Goal: Information Seeking & Learning: Learn about a topic

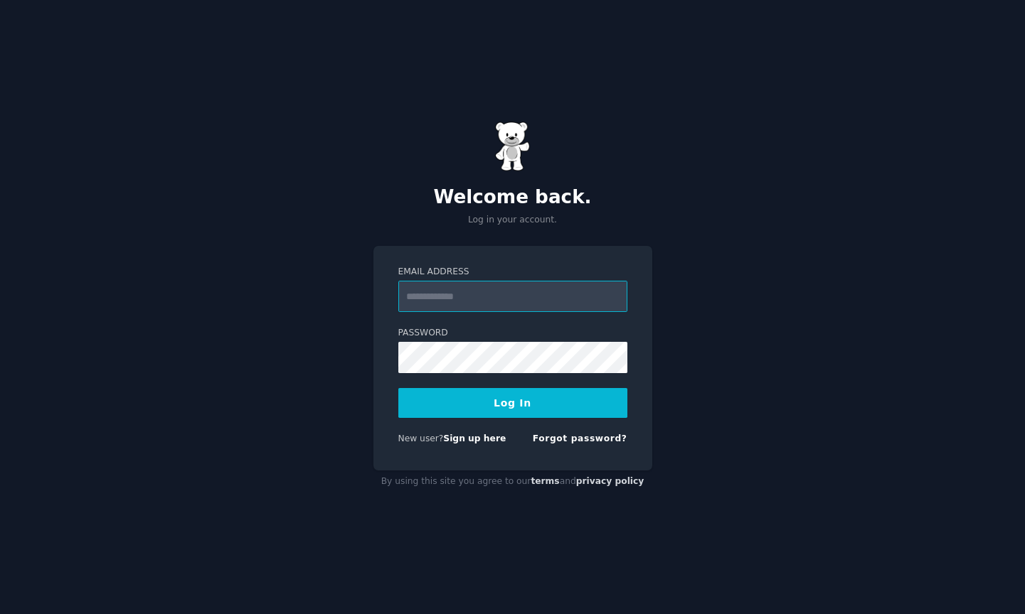
type input "**********"
click at [497, 410] on button "Log In" at bounding box center [512, 403] width 229 height 30
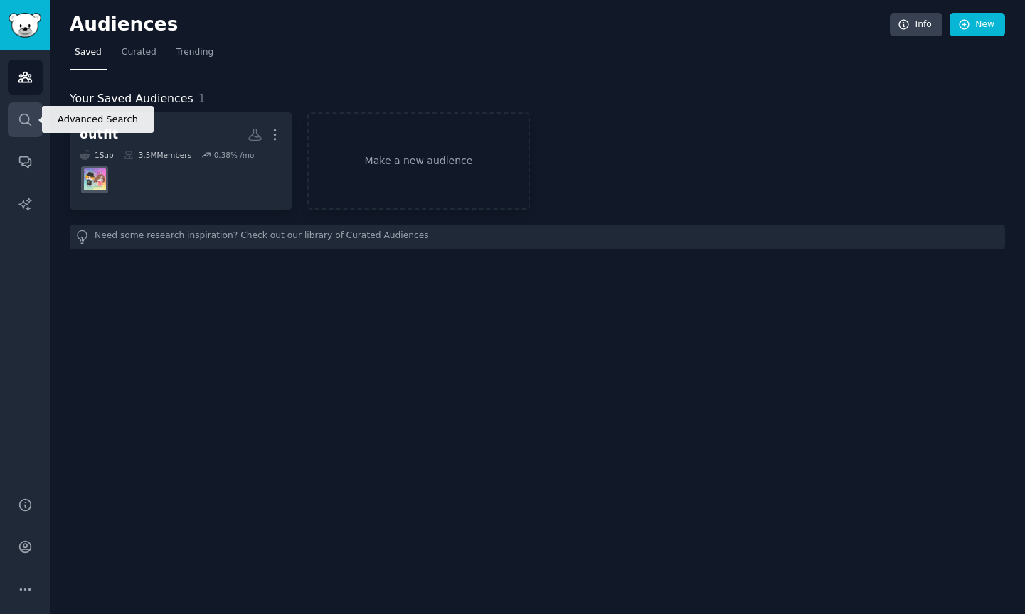
click at [21, 131] on link "Search" at bounding box center [25, 119] width 35 height 35
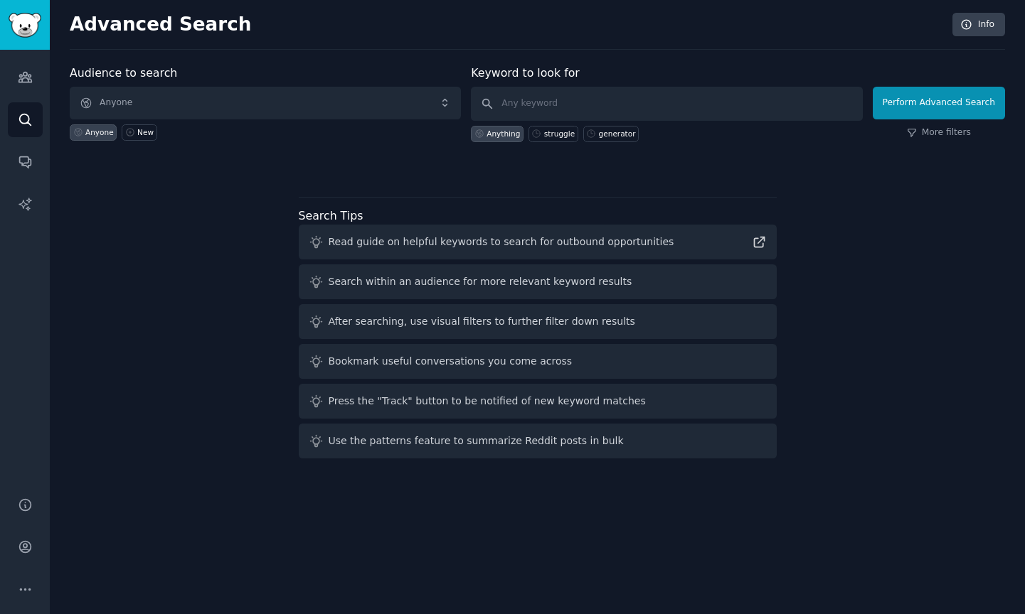
click at [247, 95] on span "Anyone" at bounding box center [265, 103] width 391 height 33
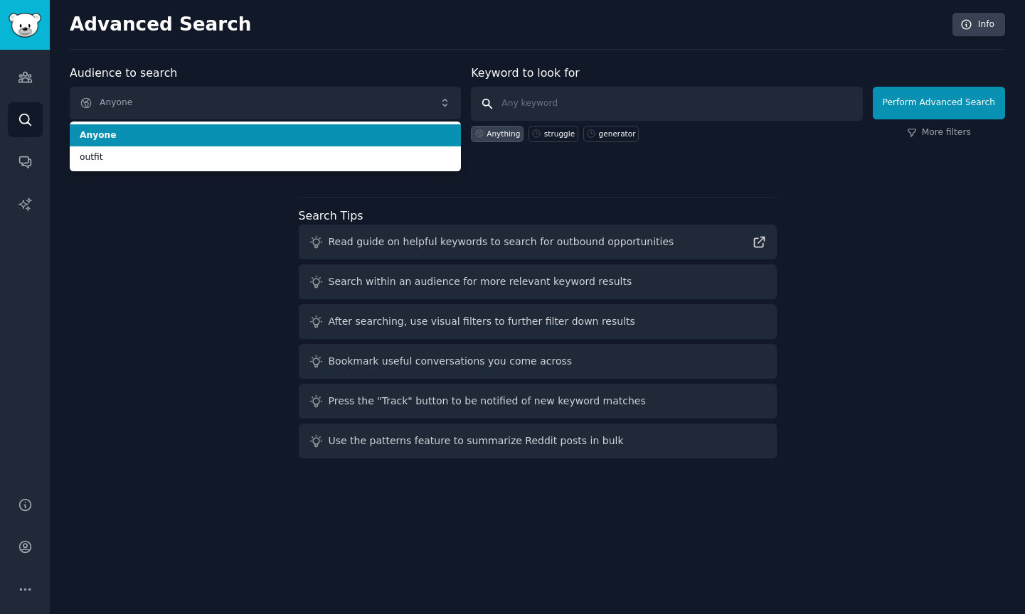
click at [594, 115] on input "text" at bounding box center [666, 104] width 391 height 34
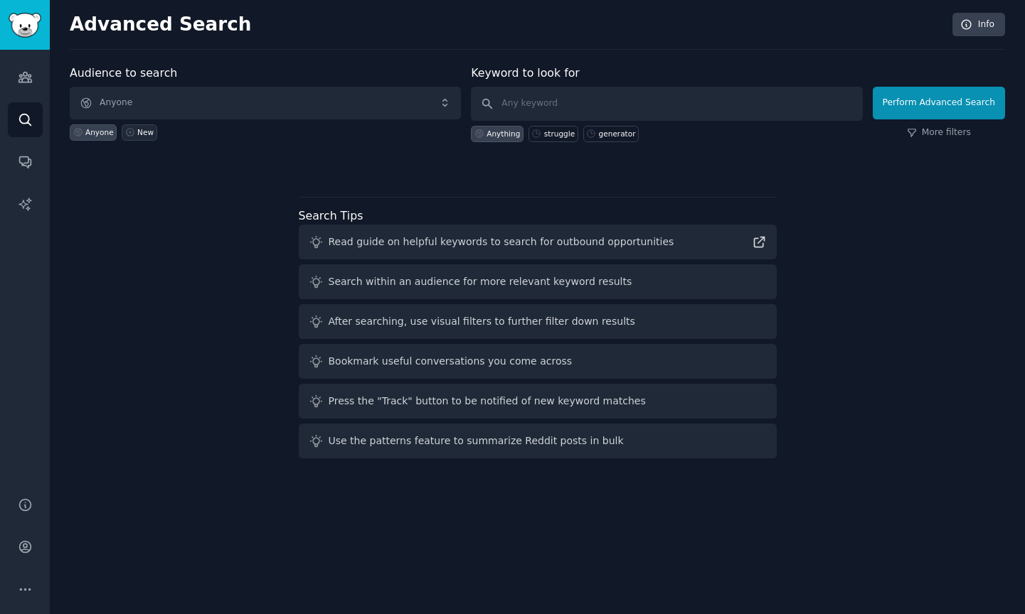
click at [140, 127] on div "New" at bounding box center [145, 132] width 16 height 10
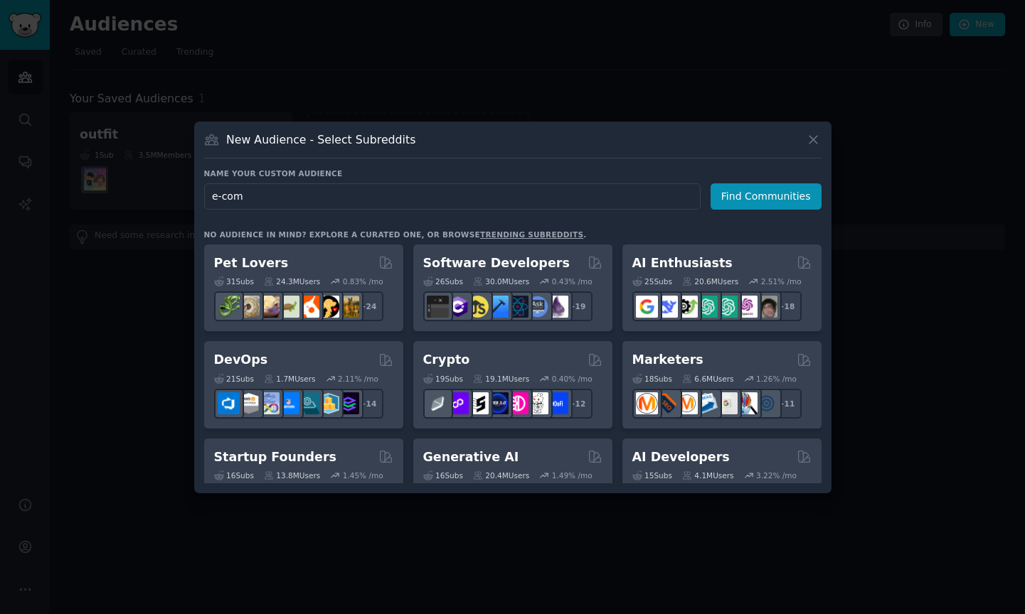
type input "e-comm"
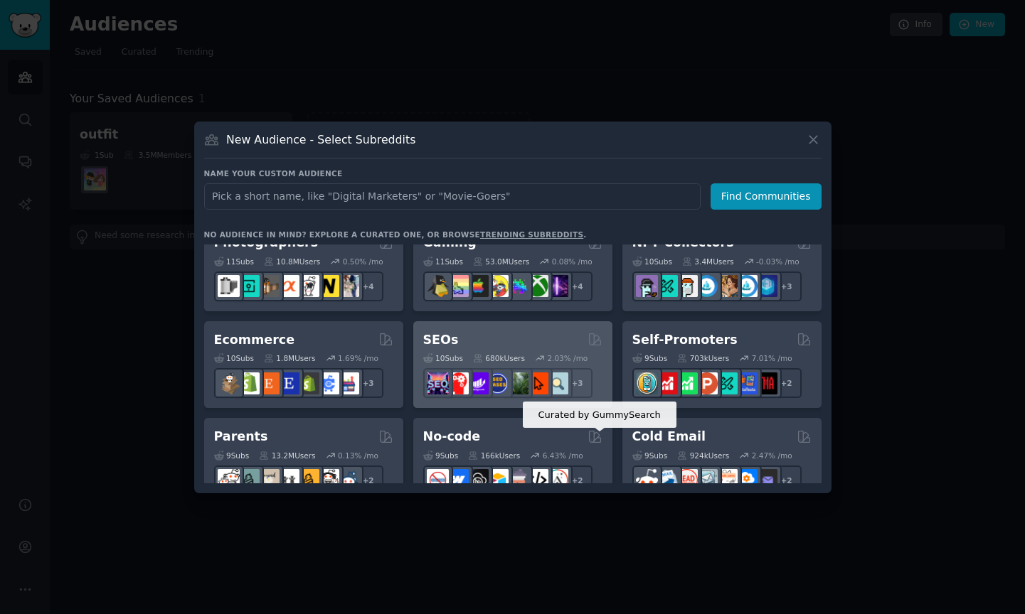
scroll to position [511, 0]
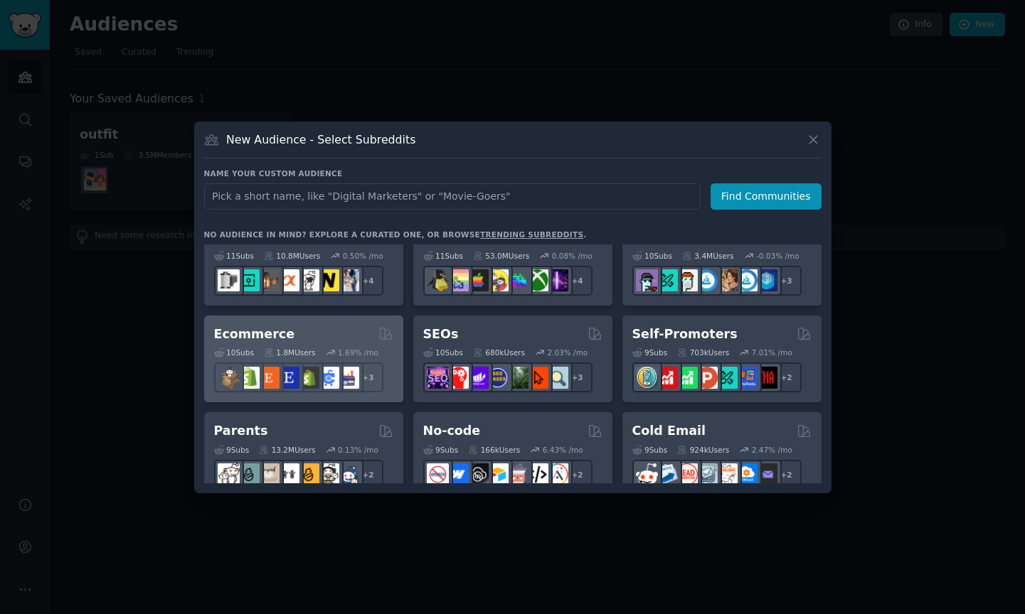
click at [287, 333] on div "Ecommerce" at bounding box center [303, 335] width 179 height 18
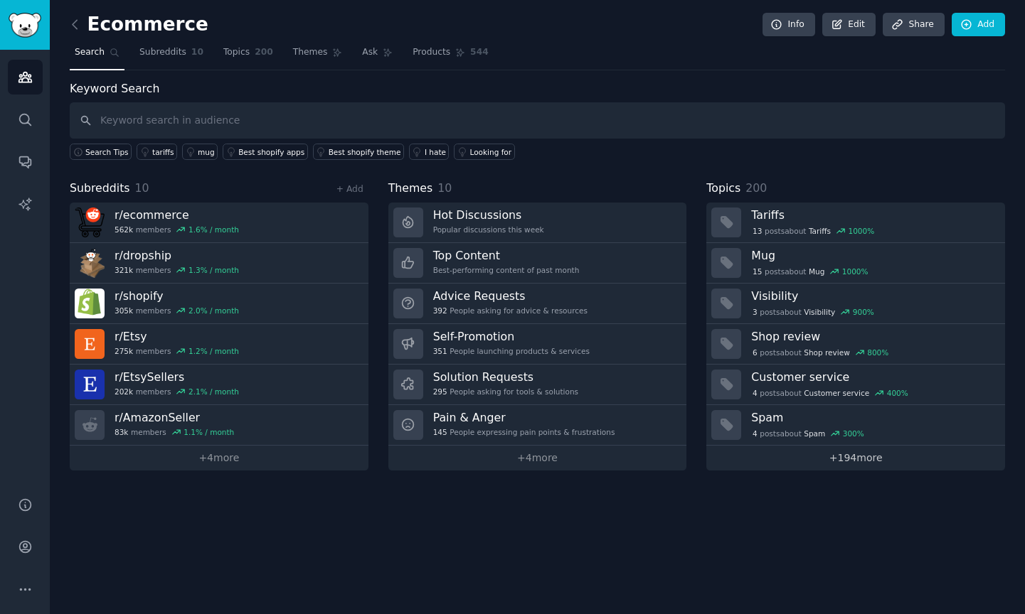
click at [859, 455] on link "+ 194 more" at bounding box center [855, 458] width 299 height 25
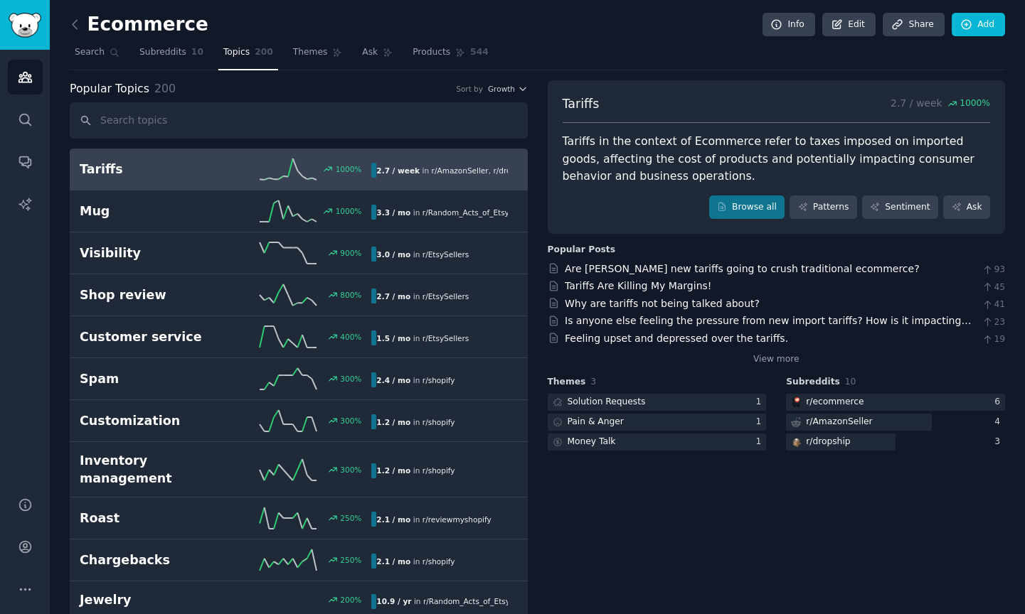
scroll to position [-1, 0]
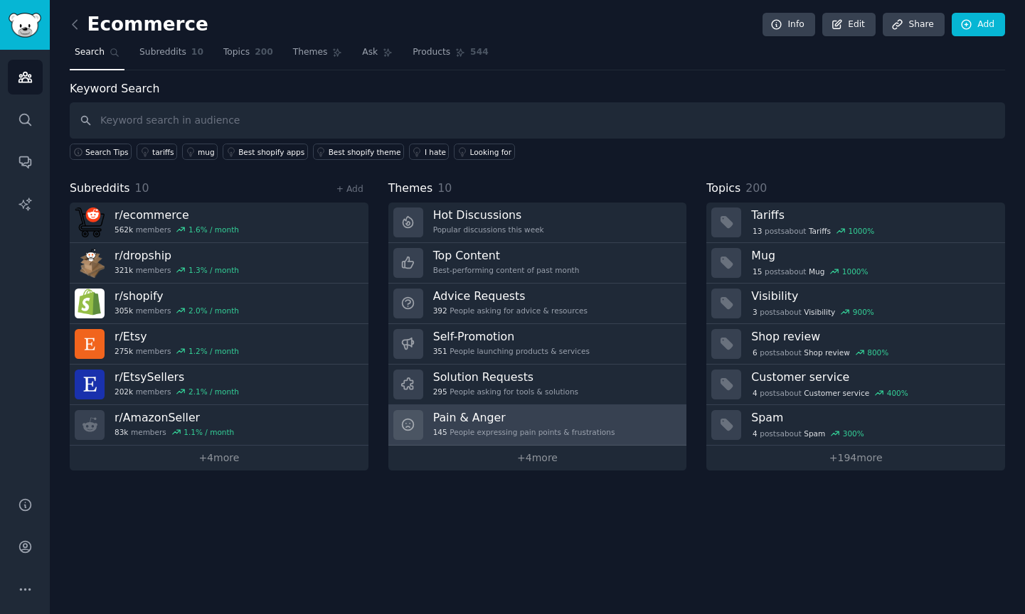
click at [520, 432] on div "145 People expressing pain points & frustrations" at bounding box center [524, 432] width 182 height 10
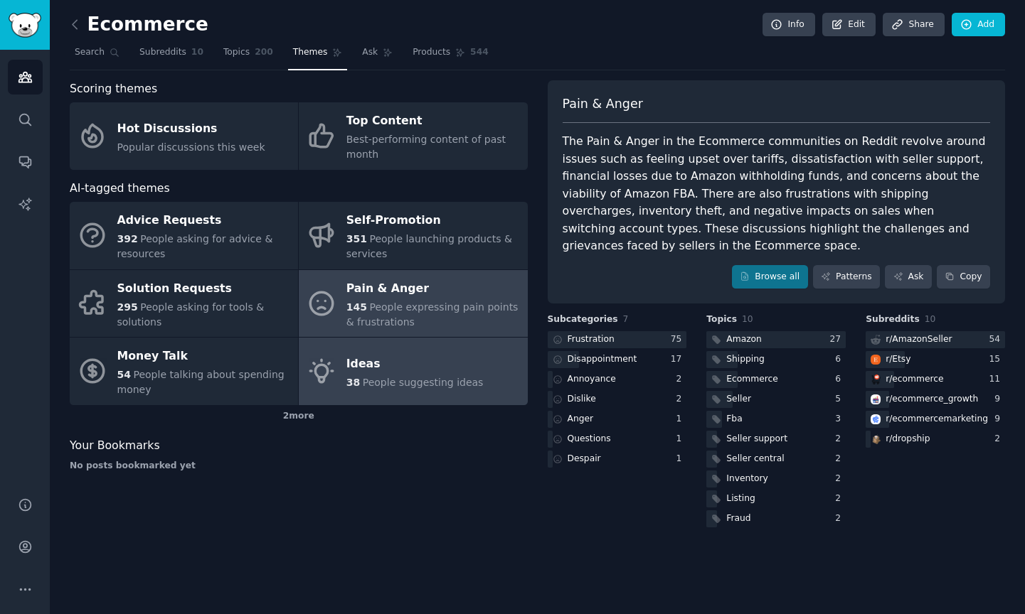
click at [444, 350] on link "Ideas 38 People suggesting ideas" at bounding box center [413, 372] width 228 height 68
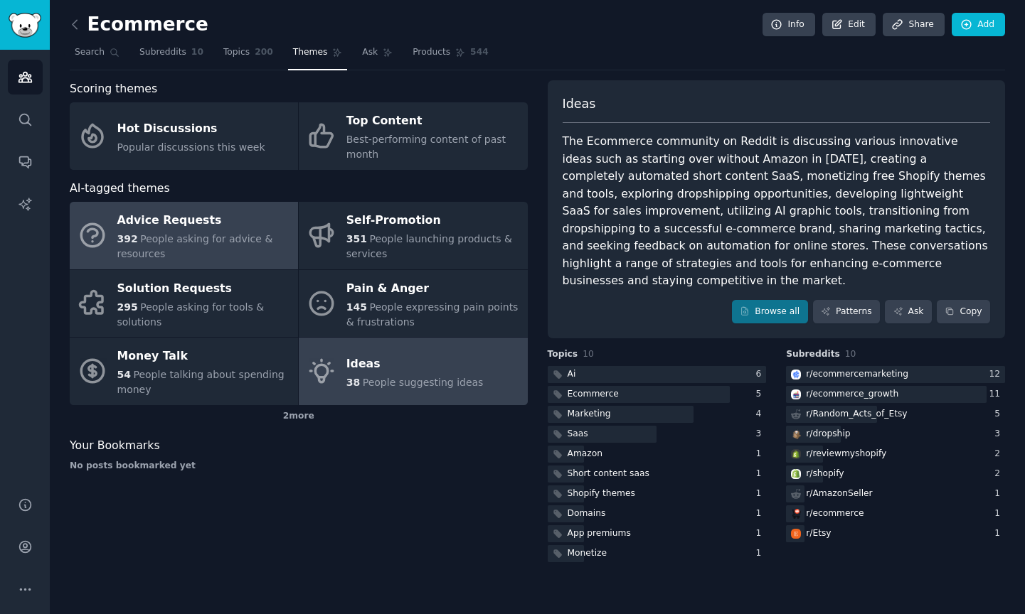
click at [193, 257] on div "392 People asking for advice & resources" at bounding box center [204, 247] width 174 height 30
